Goal: Obtain resource: Download file/media

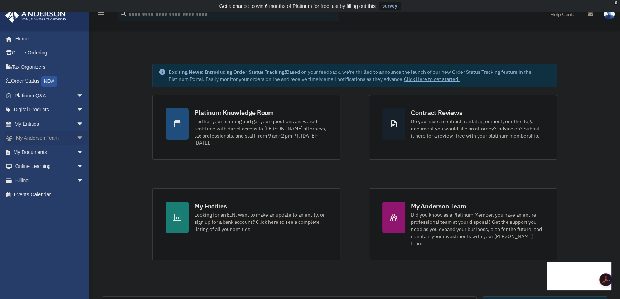
click at [77, 140] on span "arrow_drop_down" at bounding box center [84, 138] width 14 height 15
click at [77, 139] on span "arrow_drop_up" at bounding box center [84, 138] width 14 height 15
click at [77, 126] on span "arrow_drop_down" at bounding box center [84, 124] width 14 height 15
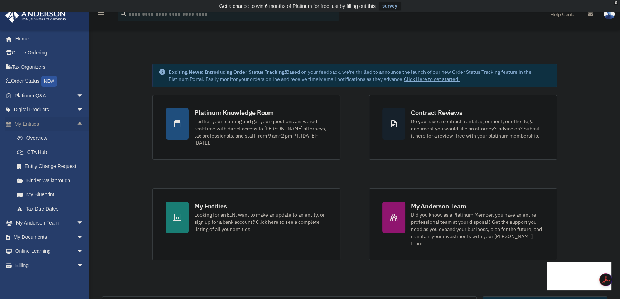
click at [77, 125] on span "arrow_drop_up" at bounding box center [84, 124] width 14 height 15
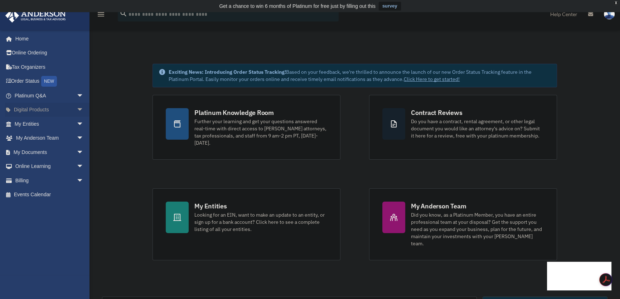
click at [77, 110] on span "arrow_drop_down" at bounding box center [84, 110] width 14 height 15
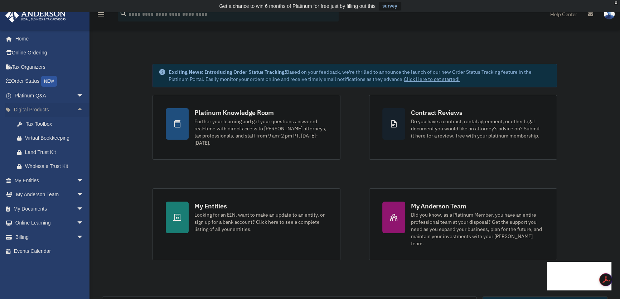
click at [77, 109] on span "arrow_drop_up" at bounding box center [84, 110] width 14 height 15
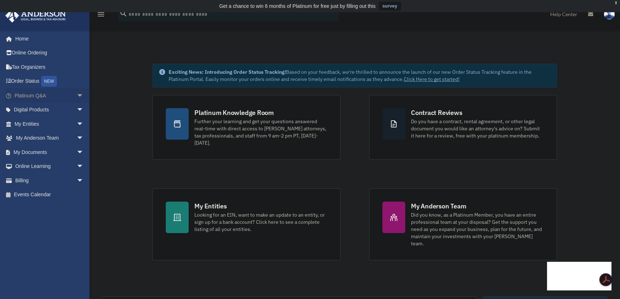
click at [77, 95] on span "arrow_drop_down" at bounding box center [84, 95] width 14 height 15
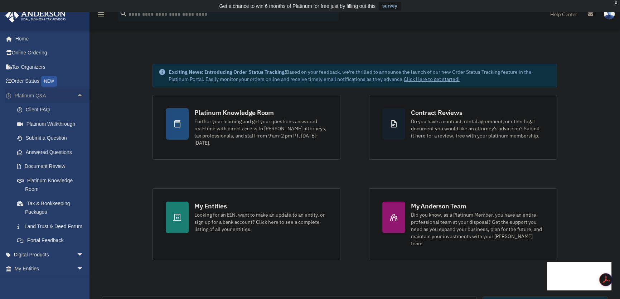
click at [77, 95] on span "arrow_drop_up" at bounding box center [84, 95] width 14 height 15
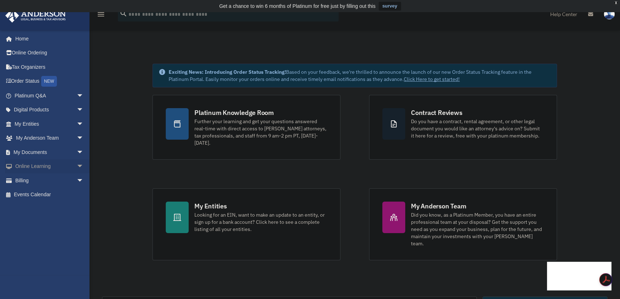
click at [77, 163] on span "arrow_drop_down" at bounding box center [84, 166] width 14 height 15
click at [77, 163] on span "arrow_drop_up" at bounding box center [84, 166] width 14 height 15
click at [77, 165] on span "arrow_drop_down" at bounding box center [84, 166] width 14 height 15
click at [77, 165] on span "arrow_drop_up" at bounding box center [84, 166] width 14 height 15
click at [77, 151] on span "arrow_drop_down" at bounding box center [84, 152] width 14 height 15
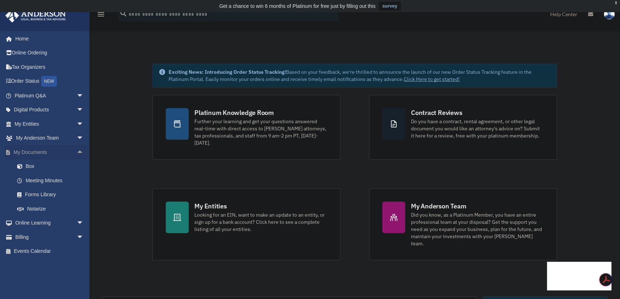
click at [77, 151] on span "arrow_drop_up" at bounding box center [84, 152] width 14 height 15
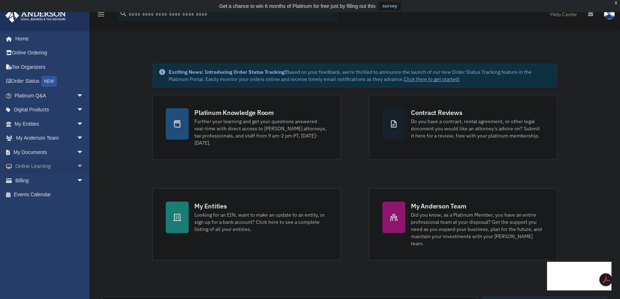
click at [77, 164] on span "arrow_drop_down" at bounding box center [84, 166] width 14 height 15
click at [77, 148] on span "arrow_drop_down" at bounding box center [84, 152] width 14 height 15
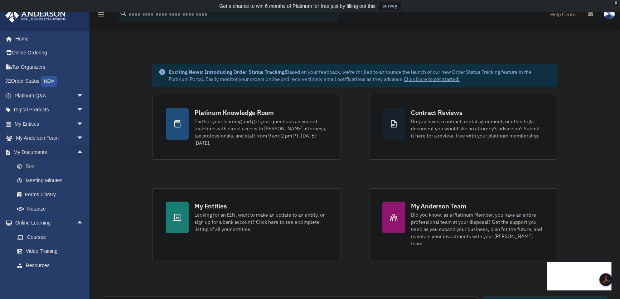
click at [54, 165] on link "Box" at bounding box center [52, 166] width 84 height 14
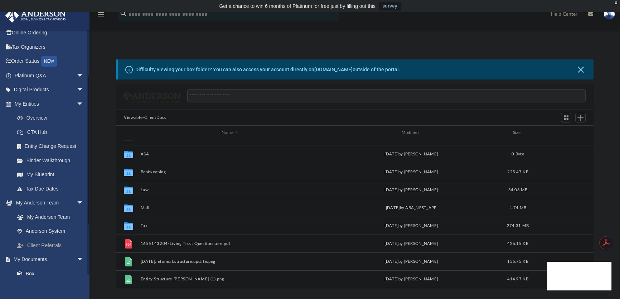
scroll to position [97, 0]
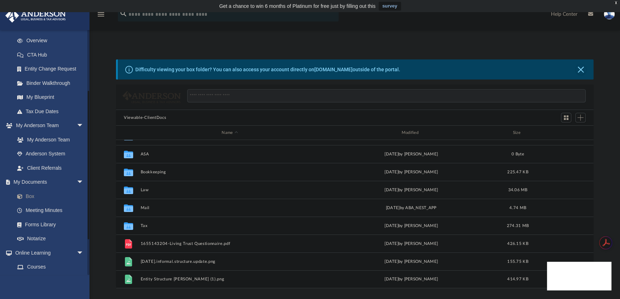
click at [26, 195] on link "Box" at bounding box center [52, 196] width 84 height 14
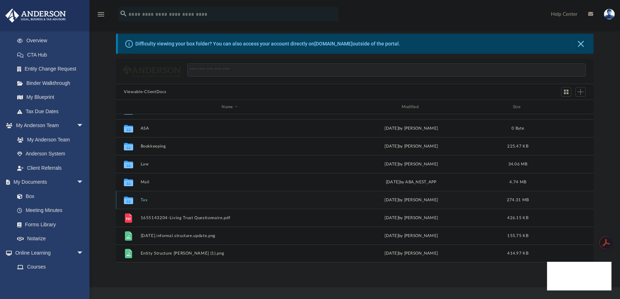
scroll to position [32, 0]
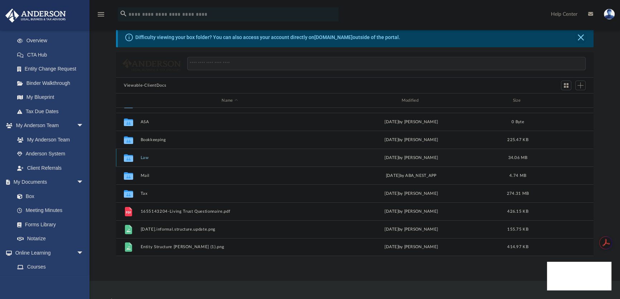
click at [207, 155] on button "Law" at bounding box center [230, 157] width 178 height 5
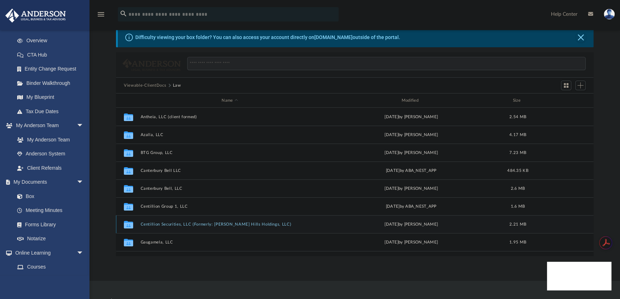
click at [213, 222] on button "Centillion Securities, LLC (Formerly: [PERSON_NAME] Hills Holdings, LLC)" at bounding box center [230, 224] width 178 height 5
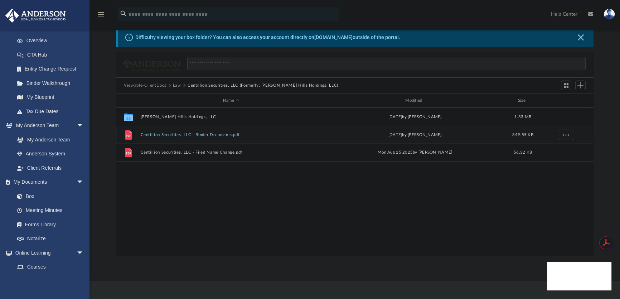
click at [192, 135] on button "Centillion Securities, LLC - Binder Documents.pdf" at bounding box center [231, 134] width 181 height 5
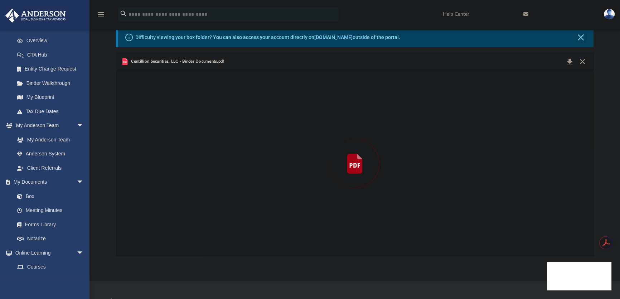
click at [192, 135] on div "Preview" at bounding box center [354, 163] width 477 height 185
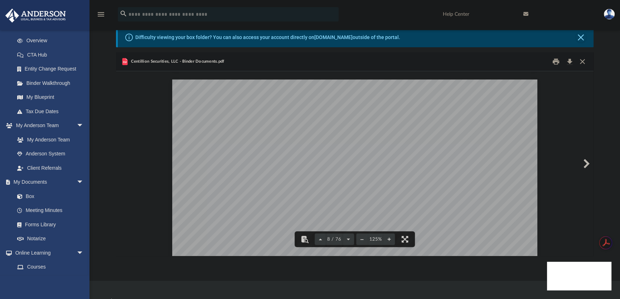
scroll to position [3512, 0]
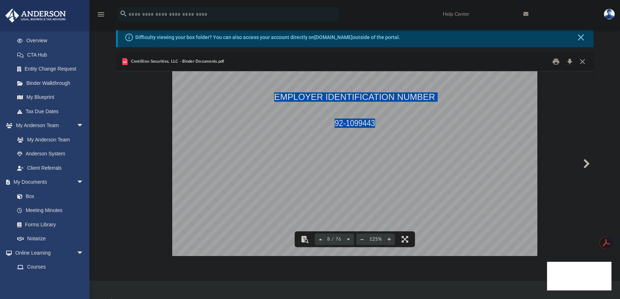
drag, startPoint x: 371, startPoint y: 122, endPoint x: 332, endPoint y: 121, distance: 38.3
click at [328, 120] on div "OPERATING AGREEMENT OF CENTILLION SECURITIES, LLC A [US_STATE] LIMITED LIABILIT…" at bounding box center [354, 181] width 365 height 472
click at [372, 142] on div "OPERATING AGREEMENT OF CENTILLION SECURITIES, LLC A [US_STATE] LIMITED LIABILIT…" at bounding box center [354, 181] width 365 height 472
click at [387, 142] on div "OPERATING AGREEMENT OF CENTILLION SECURITIES, LLC A [US_STATE] LIMITED LIABILIT…" at bounding box center [354, 181] width 365 height 472
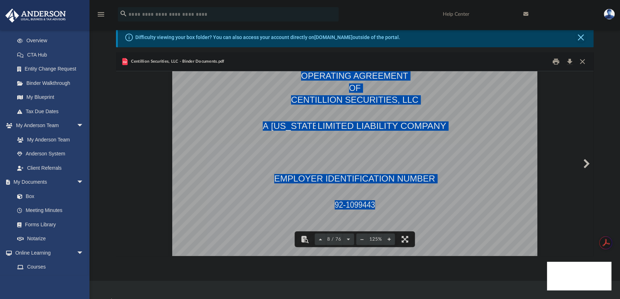
scroll to position [3415, 0]
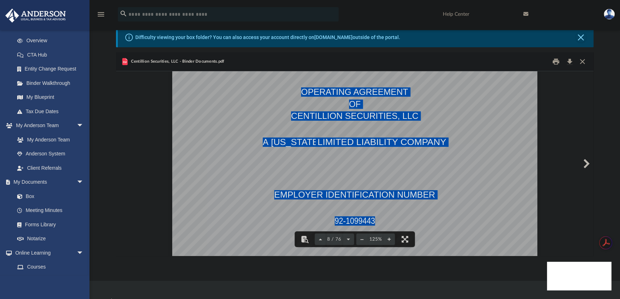
click at [387, 148] on div "OPERATING AGREEMENT OF CENTILLION SECURITIES, LLC A [US_STATE] LIMITED LIABILIT…" at bounding box center [354, 279] width 365 height 472
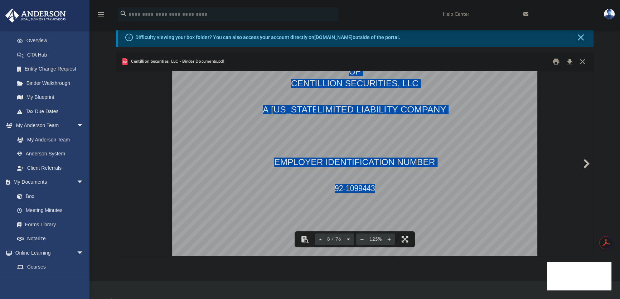
click at [372, 187] on span "1099443" at bounding box center [360, 188] width 29 height 8
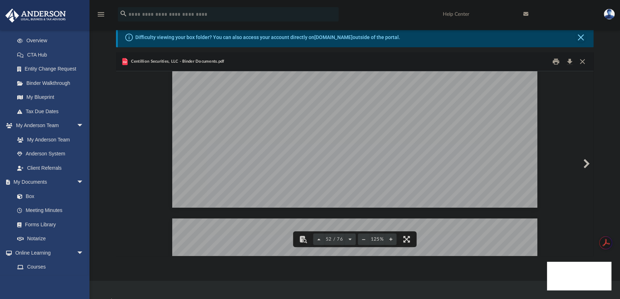
scroll to position [24921, 0]
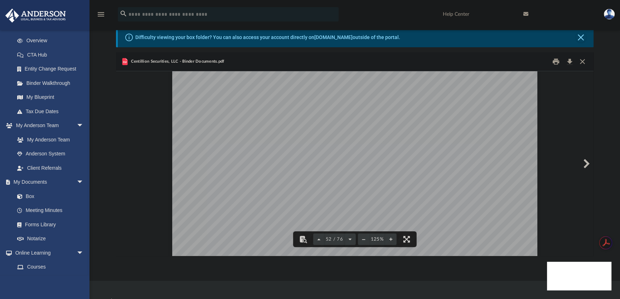
click at [583, 62] on button "Close" at bounding box center [582, 61] width 13 height 11
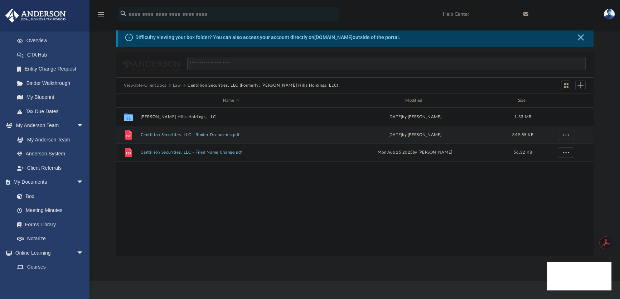
click at [218, 153] on button "Centillion Securities, LLC - Filed Name Change.pdf" at bounding box center [231, 152] width 181 height 5
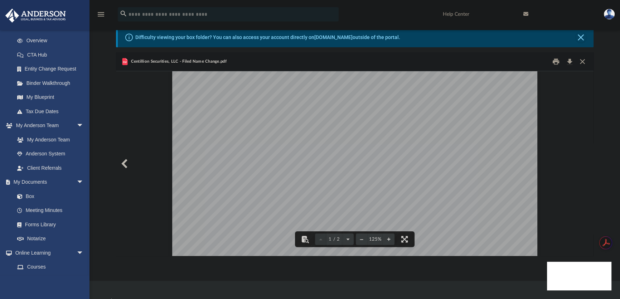
scroll to position [0, 0]
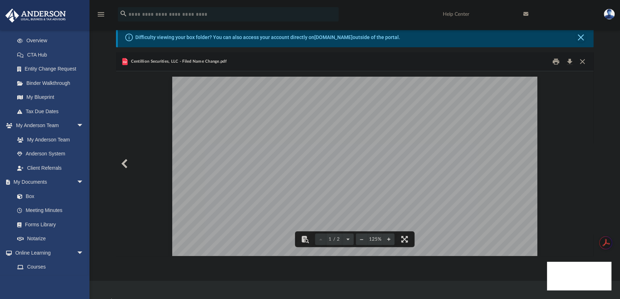
click at [569, 61] on button "Download" at bounding box center [569, 61] width 13 height 11
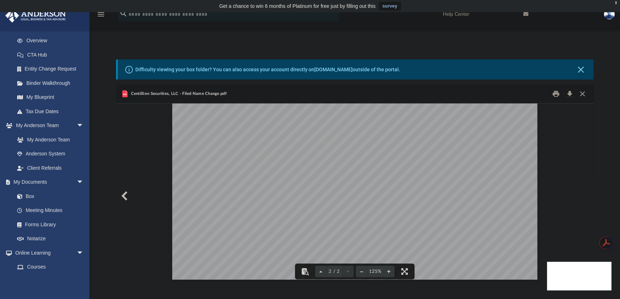
scroll to position [261, 0]
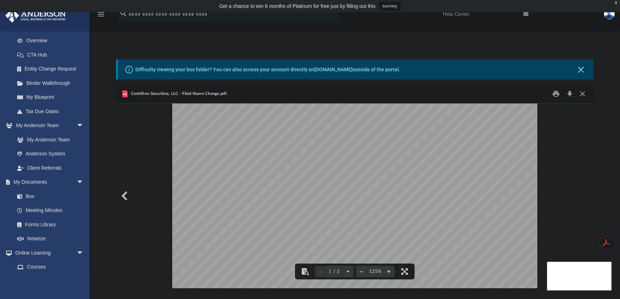
click at [583, 94] on button "Close" at bounding box center [582, 93] width 13 height 11
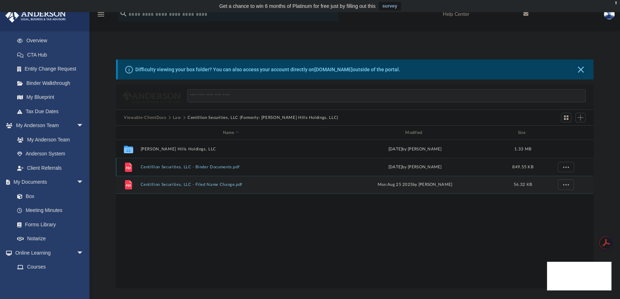
click at [193, 169] on div "File Centillion Securities, LLC - Binder Documents.pdf [DATE] by [PERSON_NAME] …" at bounding box center [354, 167] width 477 height 18
click at [171, 147] on button "[PERSON_NAME] Hills Holdings, LLC" at bounding box center [231, 149] width 181 height 5
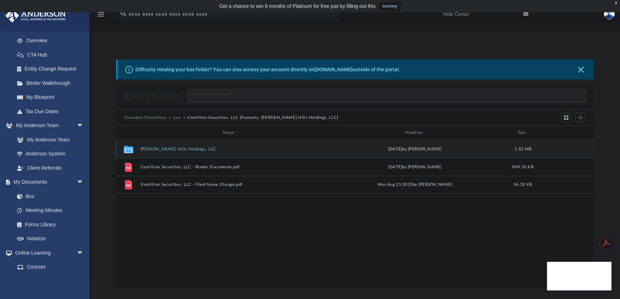
click at [171, 147] on button "[PERSON_NAME] Hills Holdings, LLC" at bounding box center [231, 149] width 181 height 5
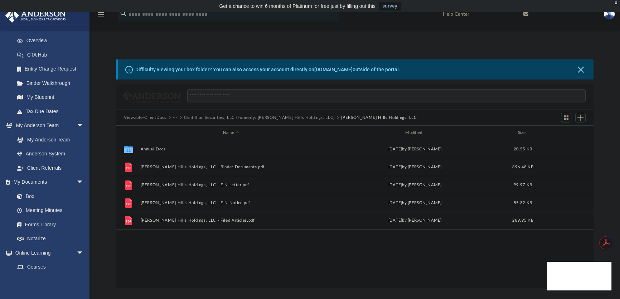
click at [263, 114] on button "Centillion Securities, LLC (Formerly: [PERSON_NAME] Hills Holdings, LLC)" at bounding box center [259, 117] width 151 height 6
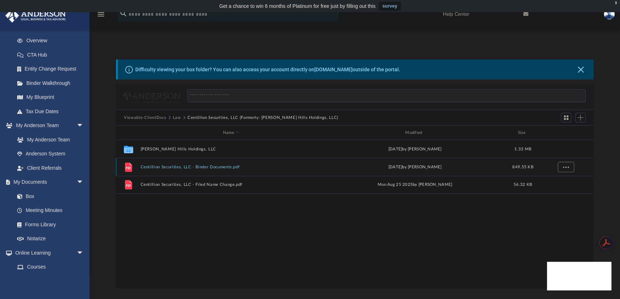
click at [560, 168] on button "More options" at bounding box center [565, 167] width 16 height 11
click at [559, 194] on li "Download" at bounding box center [559, 193] width 21 height 8
click at [204, 165] on button "Centillion Securities, LLC - Binder Documents.pdf" at bounding box center [231, 167] width 181 height 5
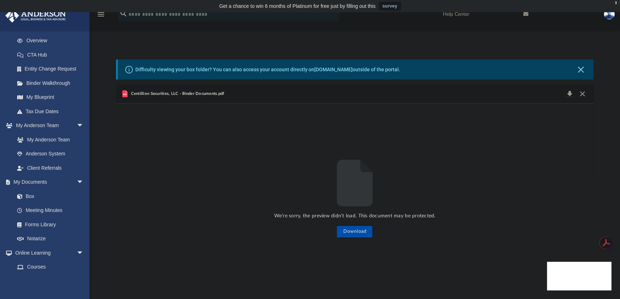
click at [581, 94] on button "Close" at bounding box center [582, 94] width 13 height 10
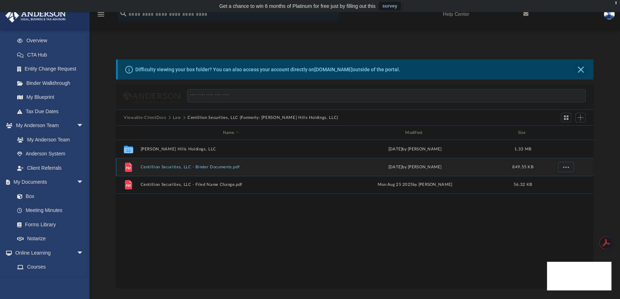
click at [273, 168] on button "Centillion Securities, LLC - Binder Documents.pdf" at bounding box center [231, 167] width 181 height 5
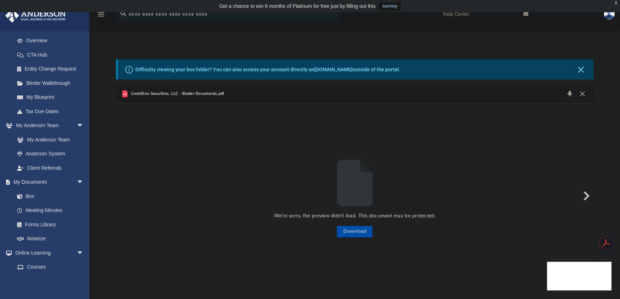
click at [583, 197] on button "Preview" at bounding box center [585, 196] width 16 height 20
